Goal: Information Seeking & Learning: Find specific fact

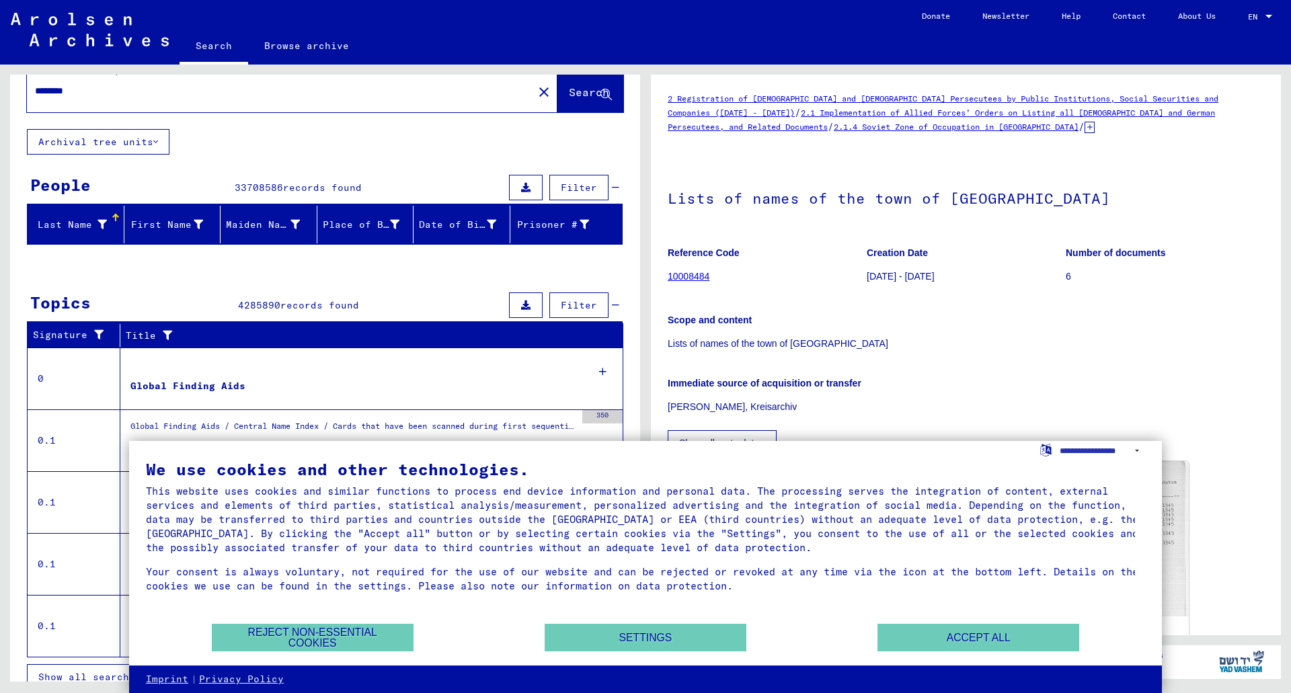
scroll to position [44, 0]
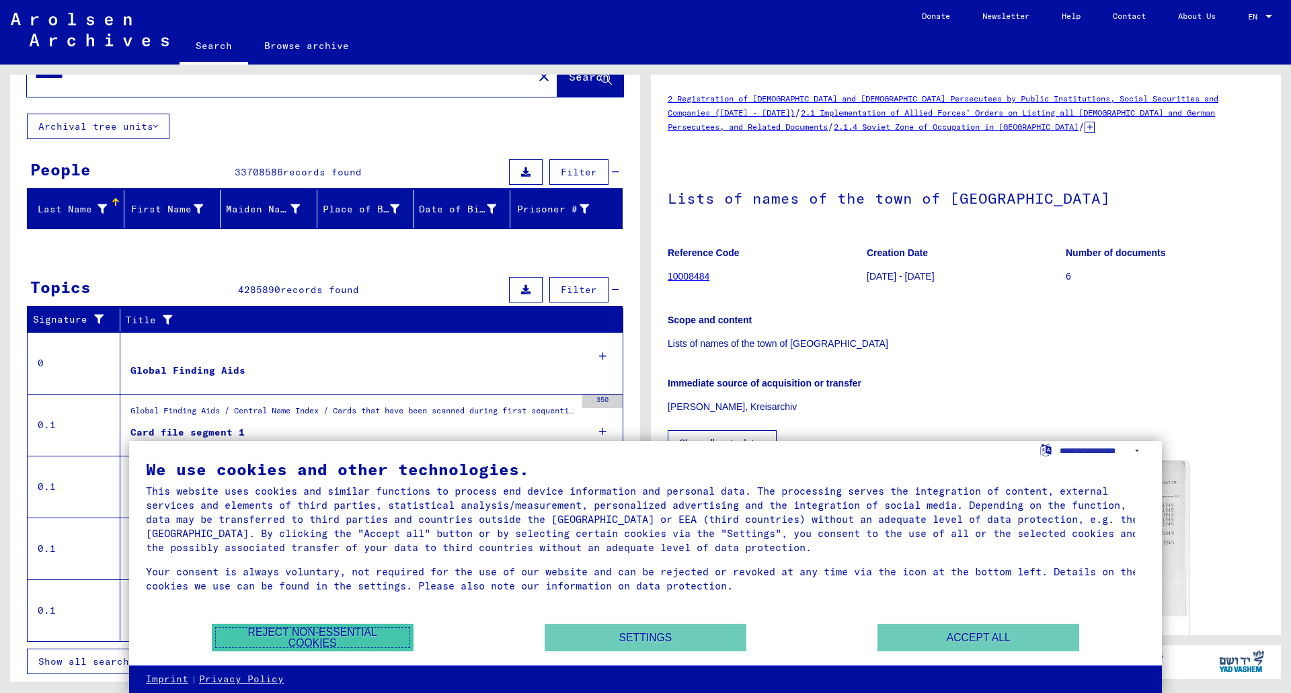
click at [371, 639] on button "Reject non-essential cookies" at bounding box center [313, 638] width 202 height 28
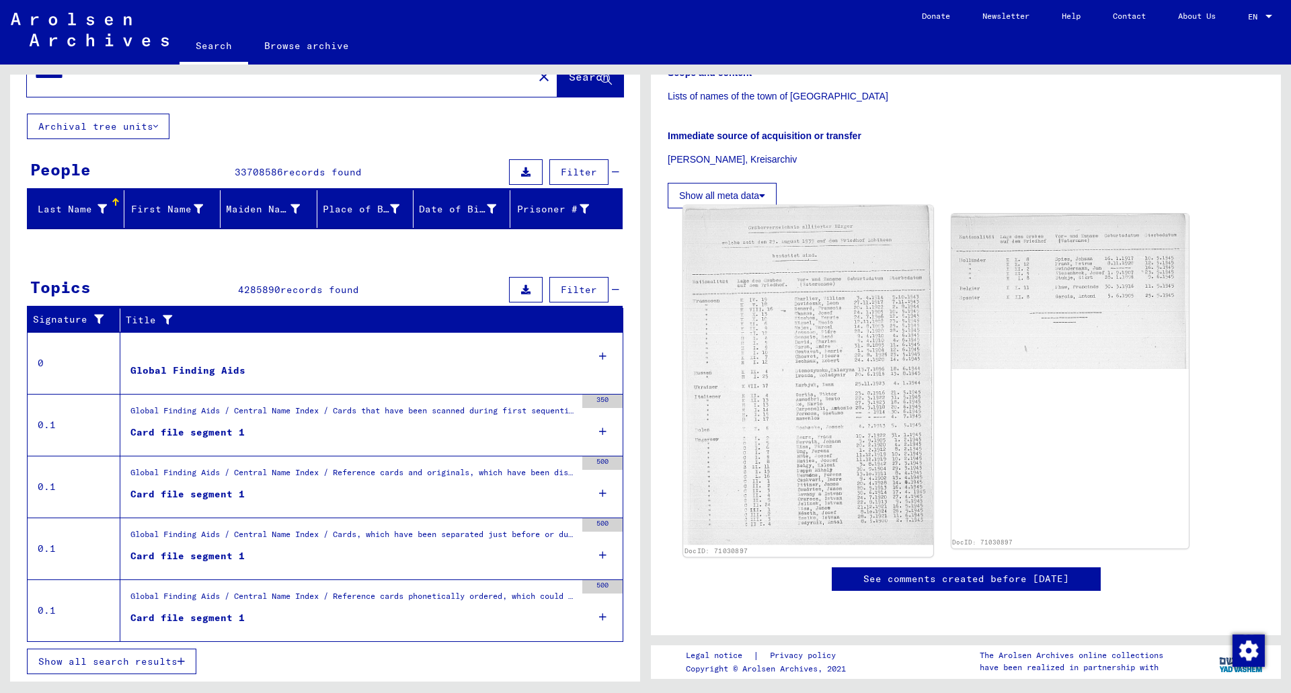
scroll to position [269, 0]
click at [813, 388] on img at bounding box center [807, 375] width 249 height 340
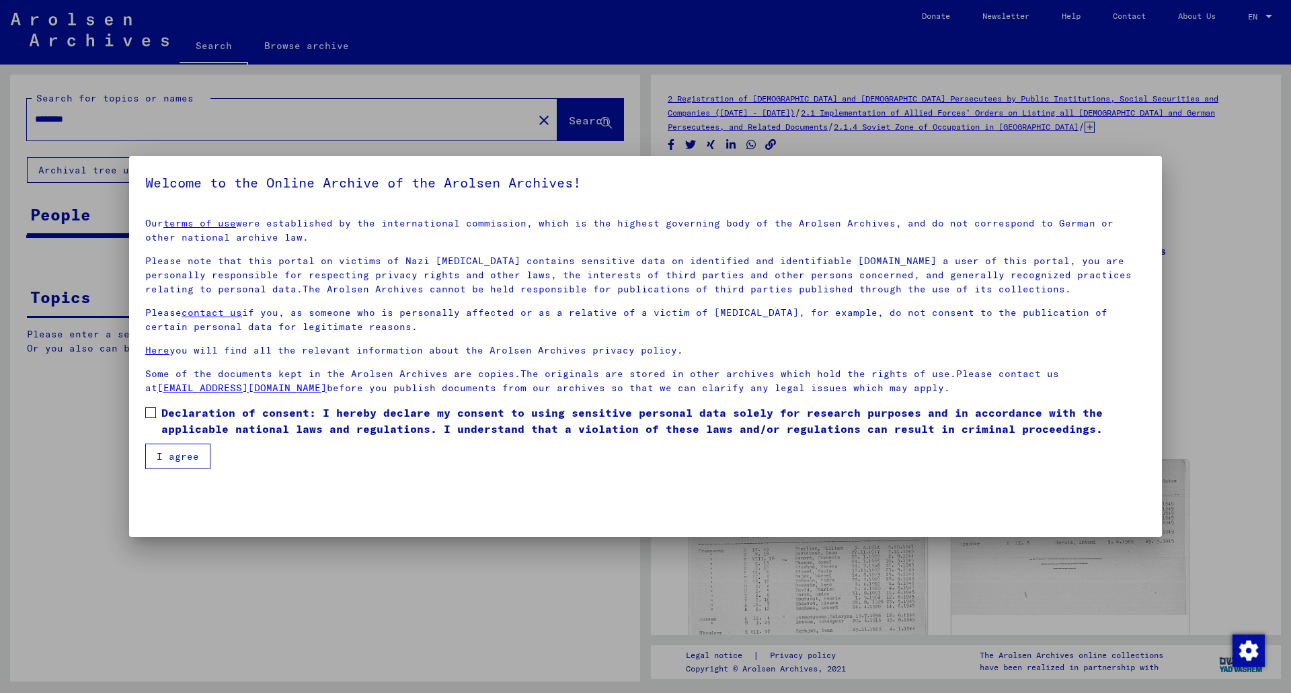
scroll to position [0, 0]
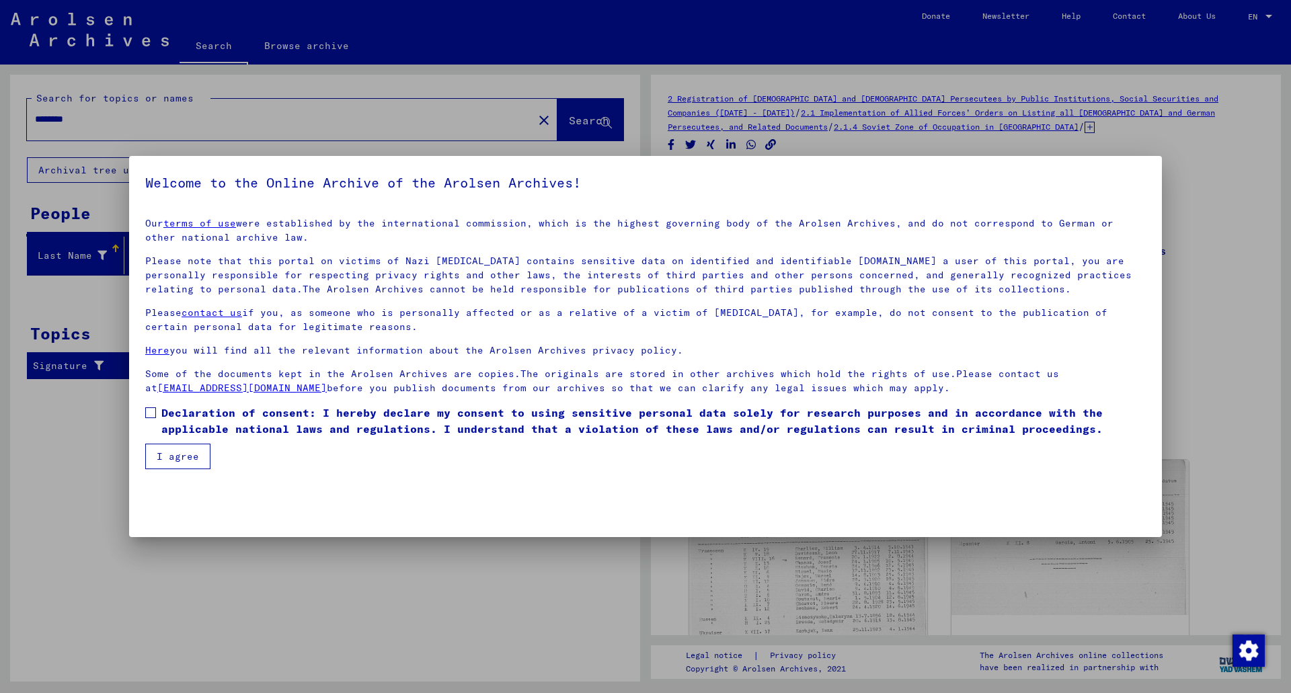
click at [153, 411] on span at bounding box center [150, 412] width 11 height 11
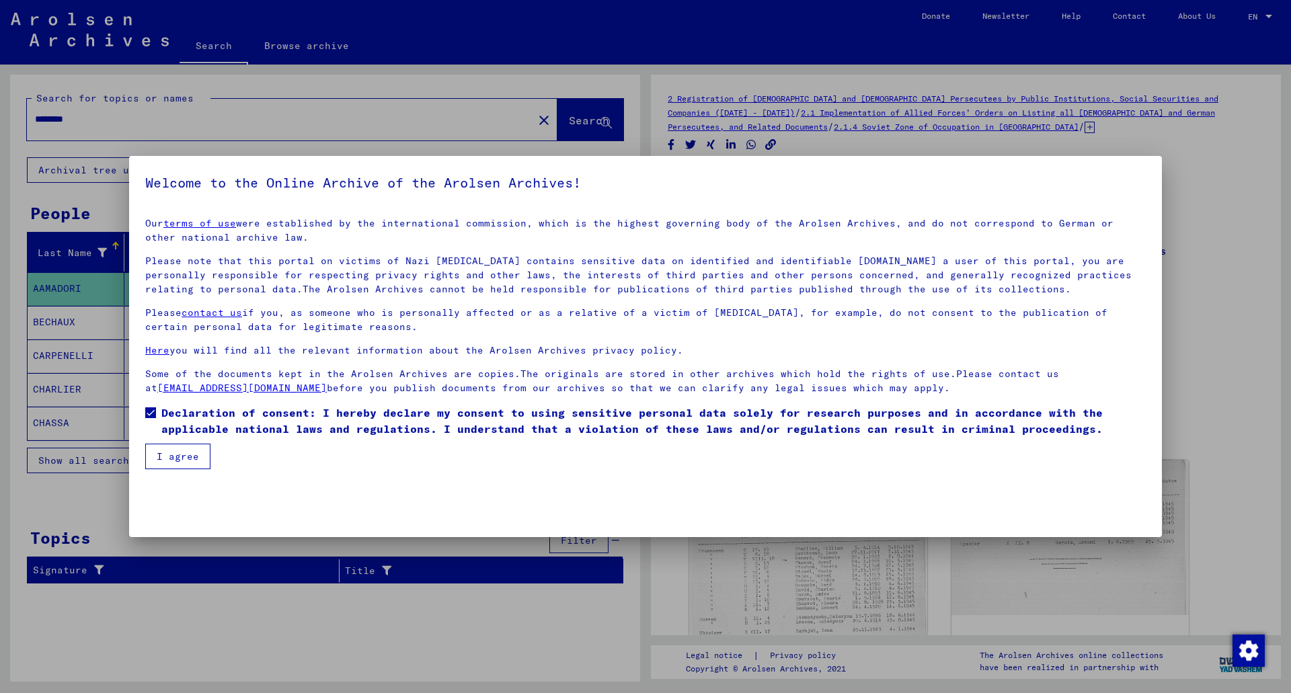
click at [154, 442] on mat-checkbox "Declaration of consent: I hereby declare my consent to using sensitive personal…" at bounding box center [645, 424] width 1001 height 39
click at [169, 475] on mat-dialog-container "Welcome to the Online Archive of the Arolsen Archives! Our terms of use were es…" at bounding box center [645, 346] width 1033 height 381
click at [170, 467] on button "I agree" at bounding box center [177, 457] width 65 height 26
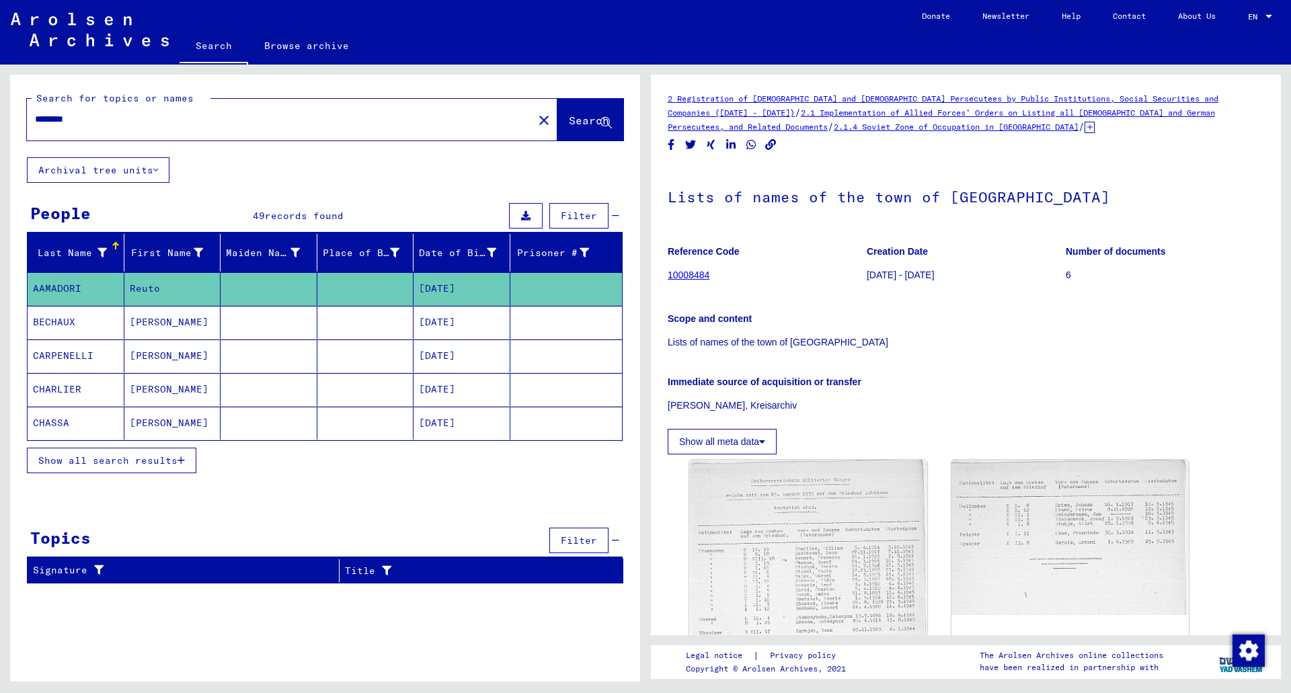
click at [169, 463] on span "Show all search results" at bounding box center [107, 461] width 139 height 12
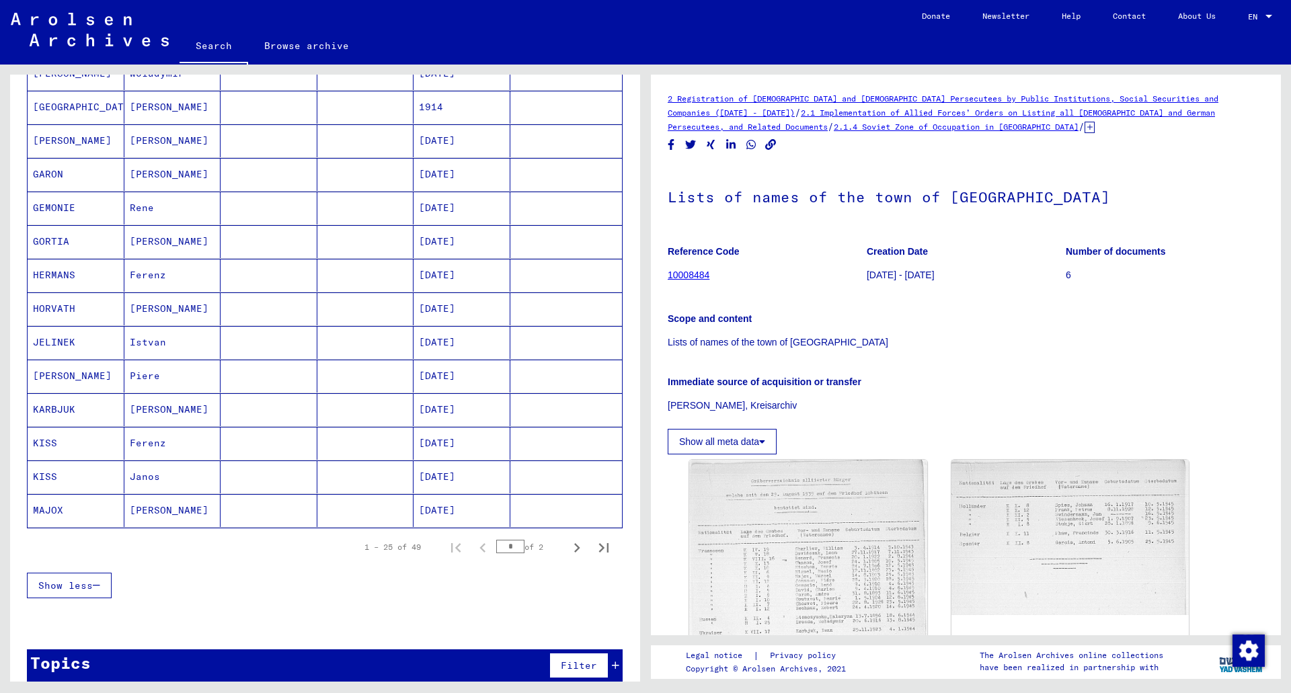
scroll to position [602, 0]
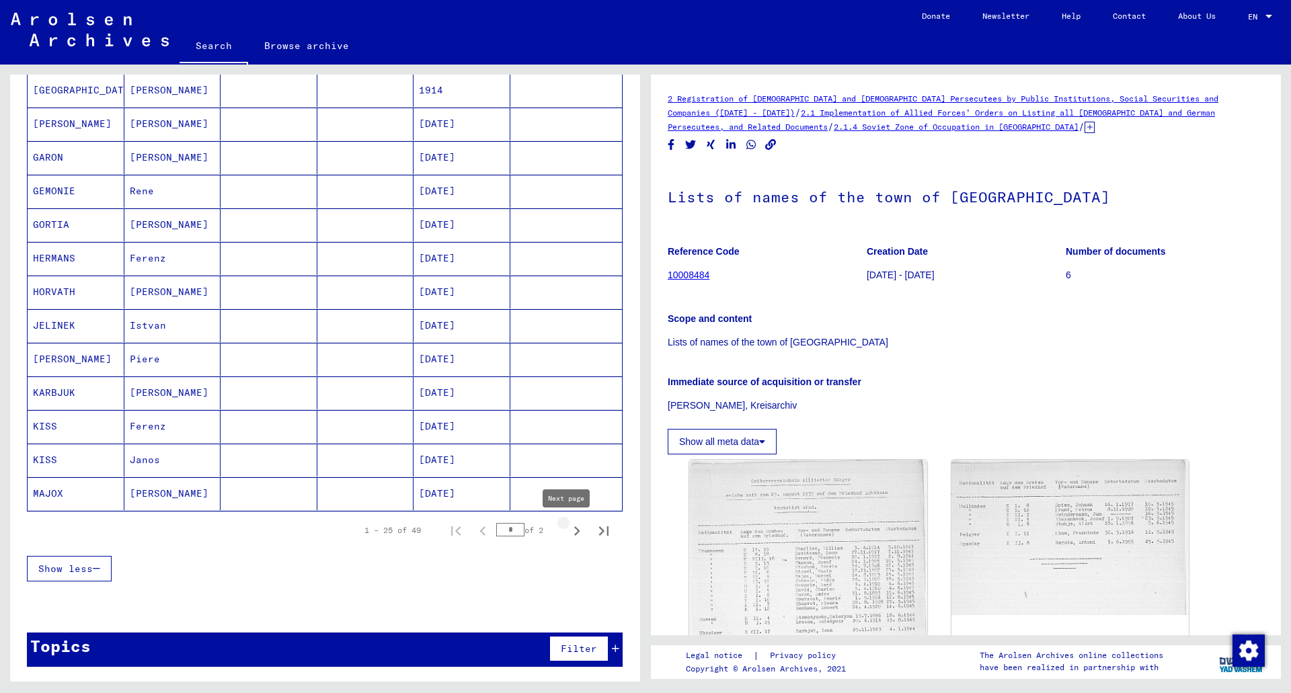
click at [574, 531] on icon "Next page" at bounding box center [577, 531] width 6 height 9
type input "*"
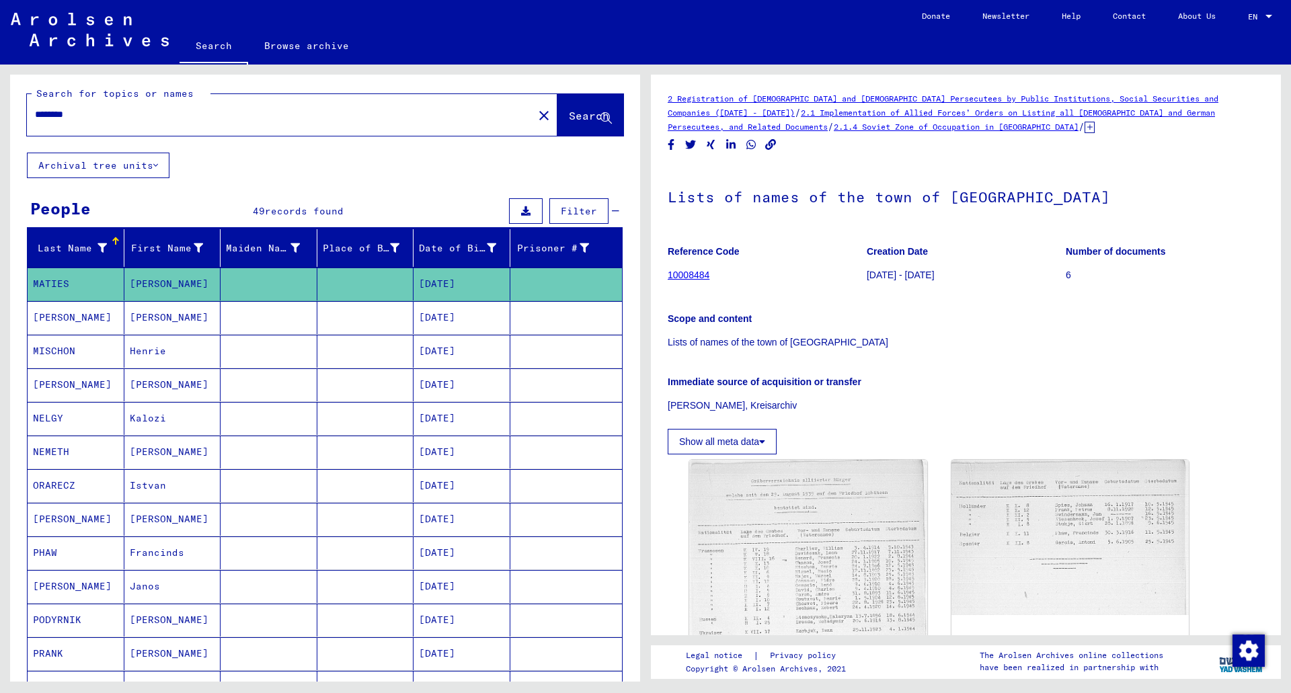
scroll to position [0, 0]
